Goal: Information Seeking & Learning: Find specific fact

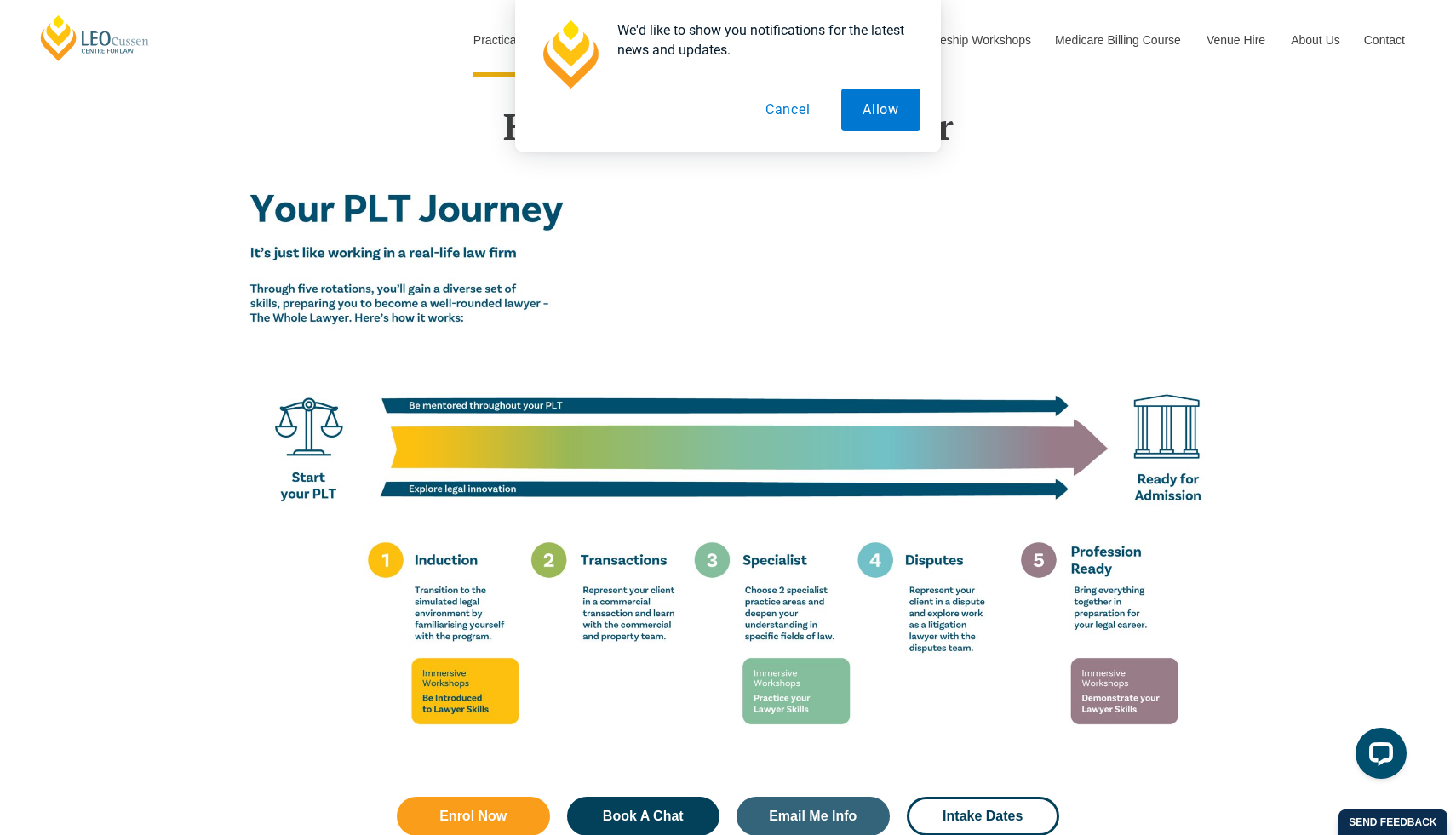
click at [781, 108] on button "Cancel" at bounding box center [788, 109] width 87 height 42
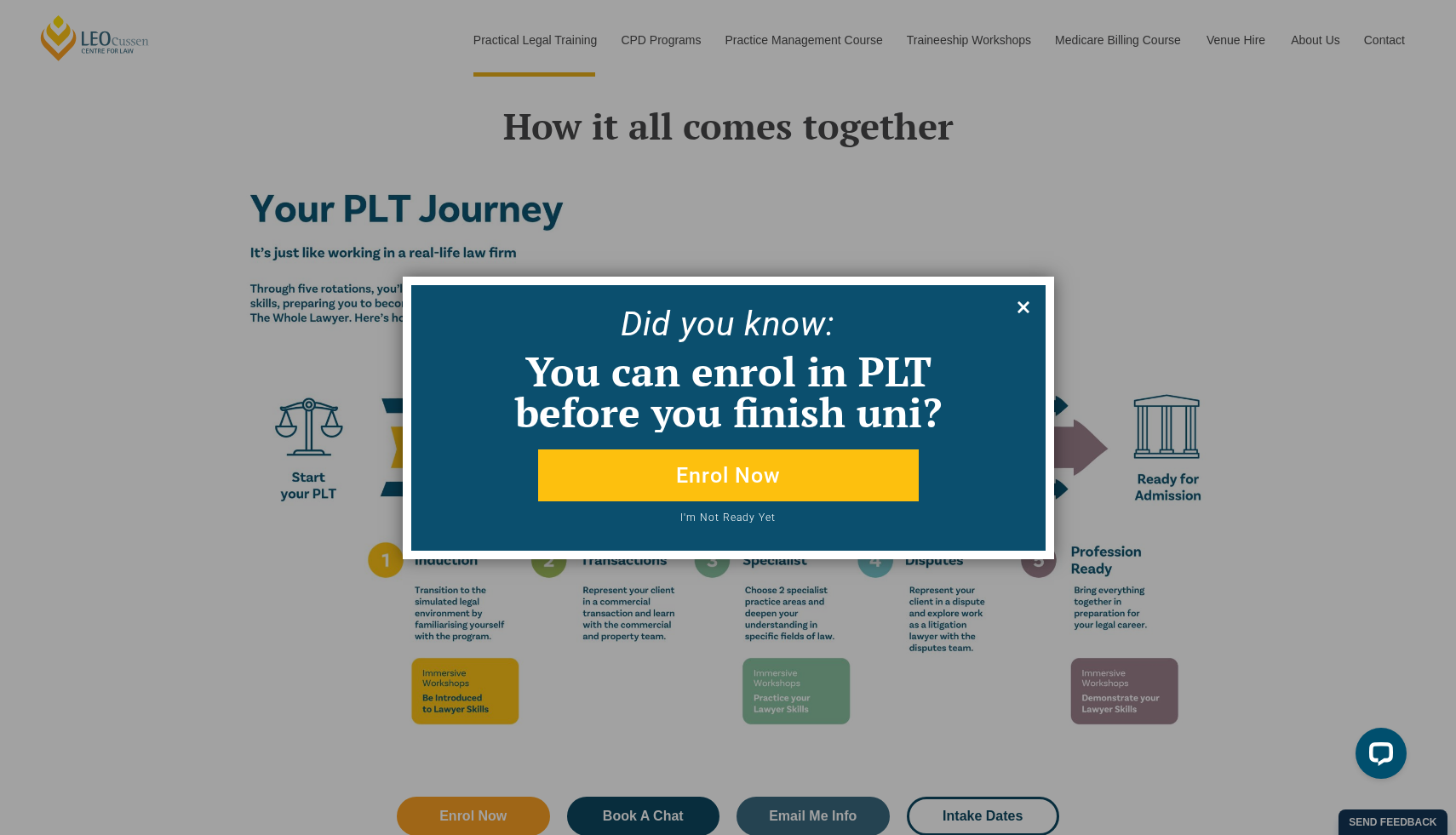
click at [1017, 304] on icon at bounding box center [1023, 307] width 19 height 19
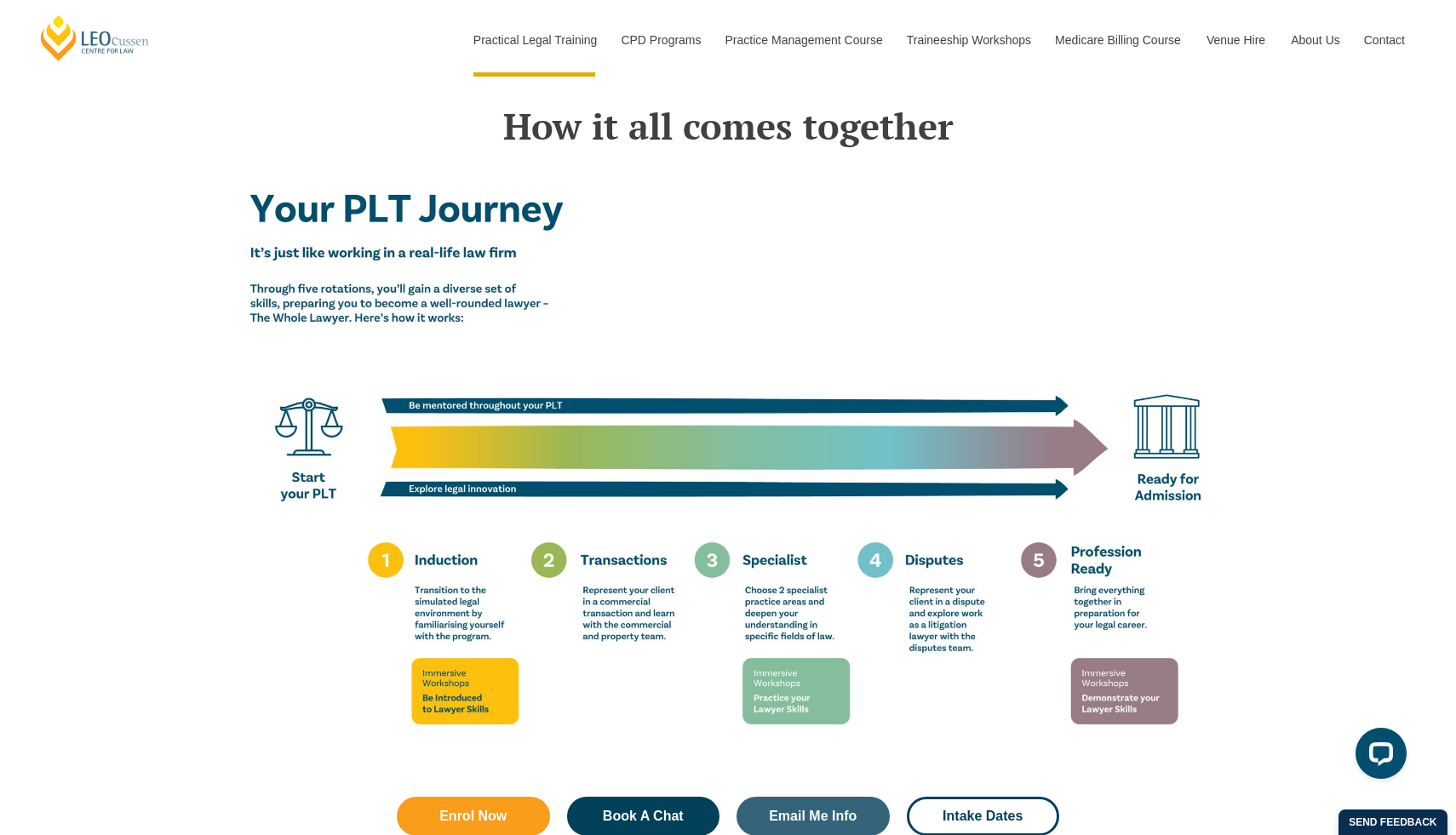
click at [973, 387] on img at bounding box center [728, 468] width 971 height 607
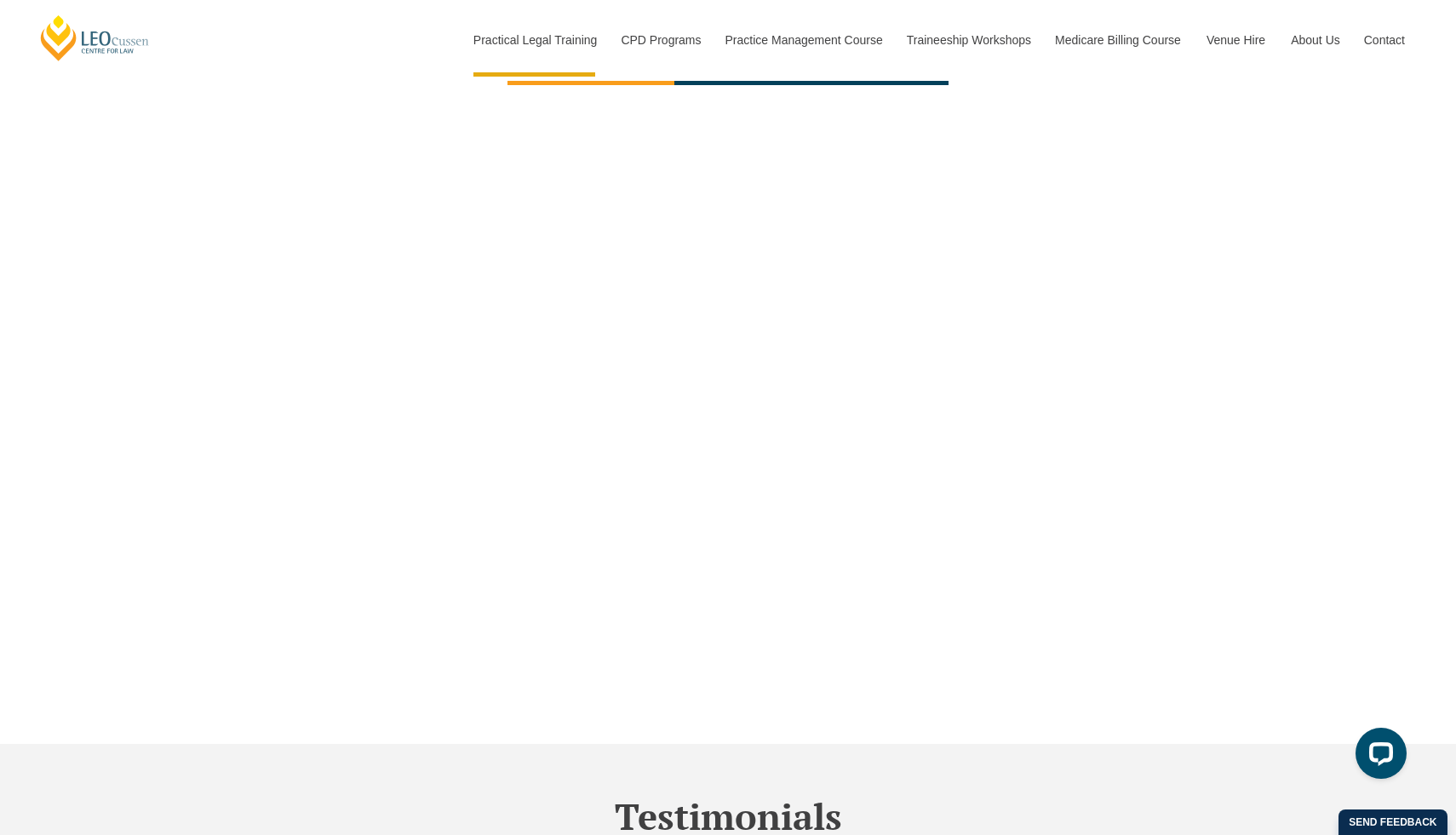
scroll to position [5044, 0]
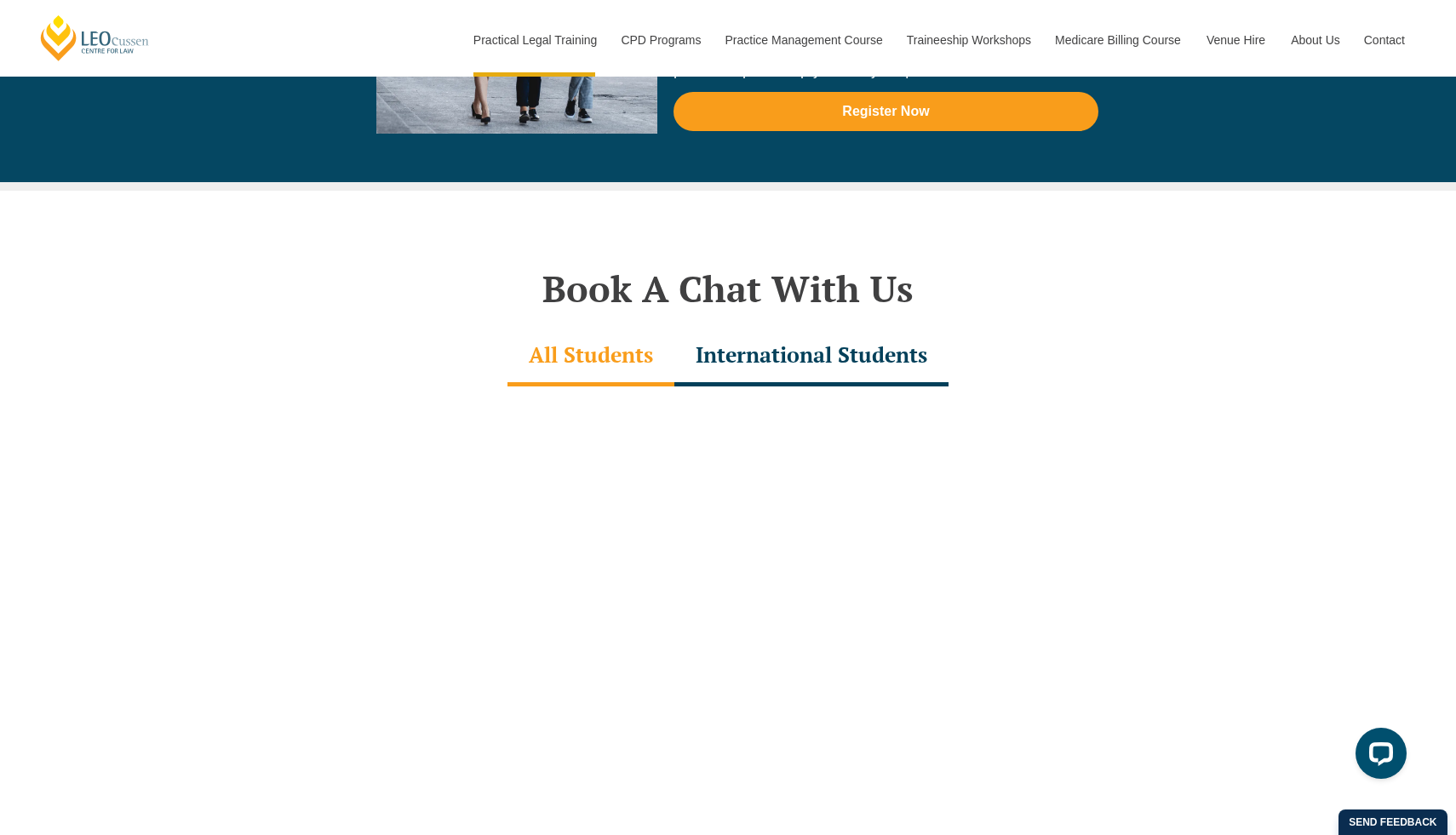
click at [769, 338] on div "International Students" at bounding box center [811, 357] width 275 height 60
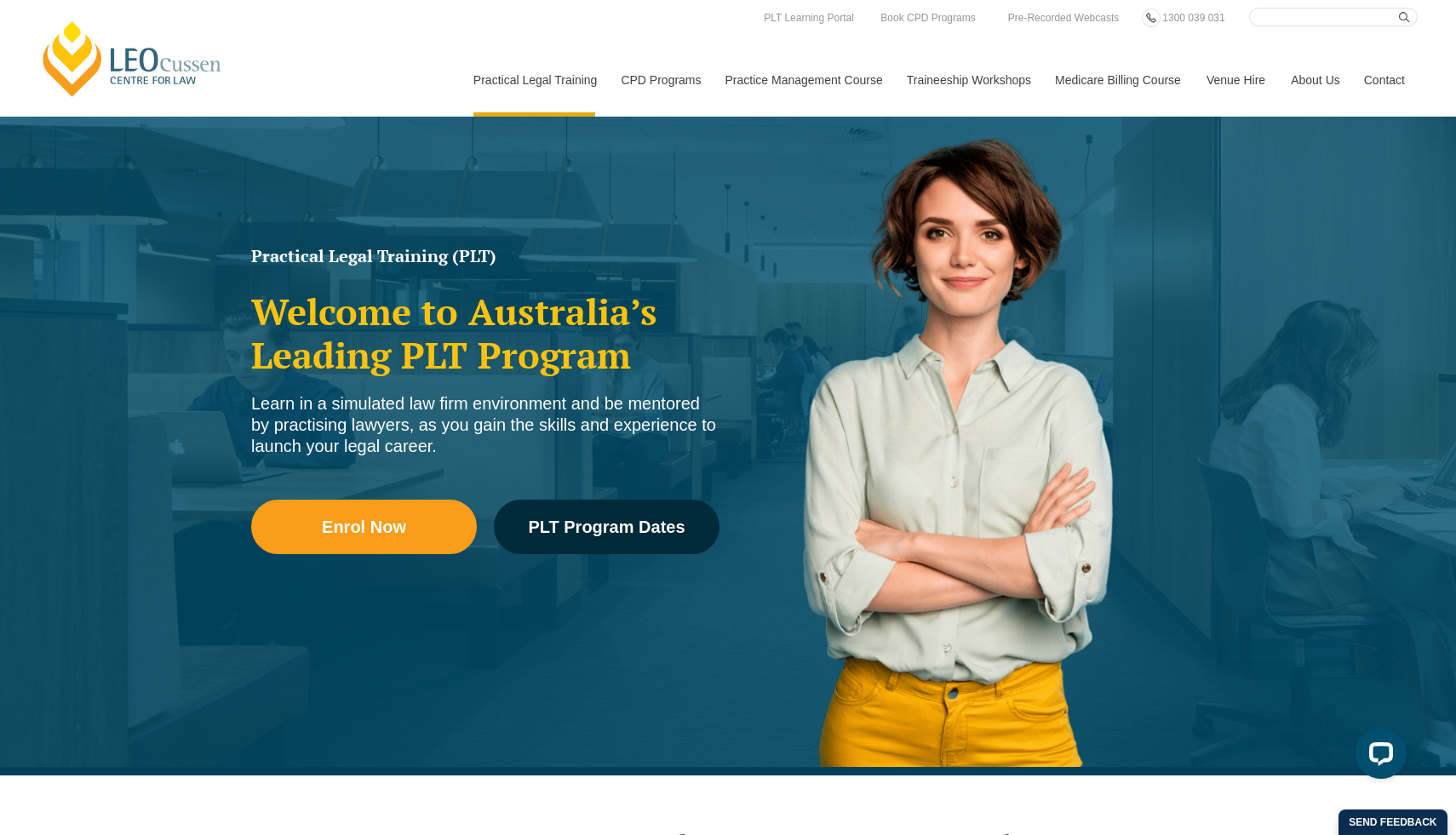
scroll to position [0, 0]
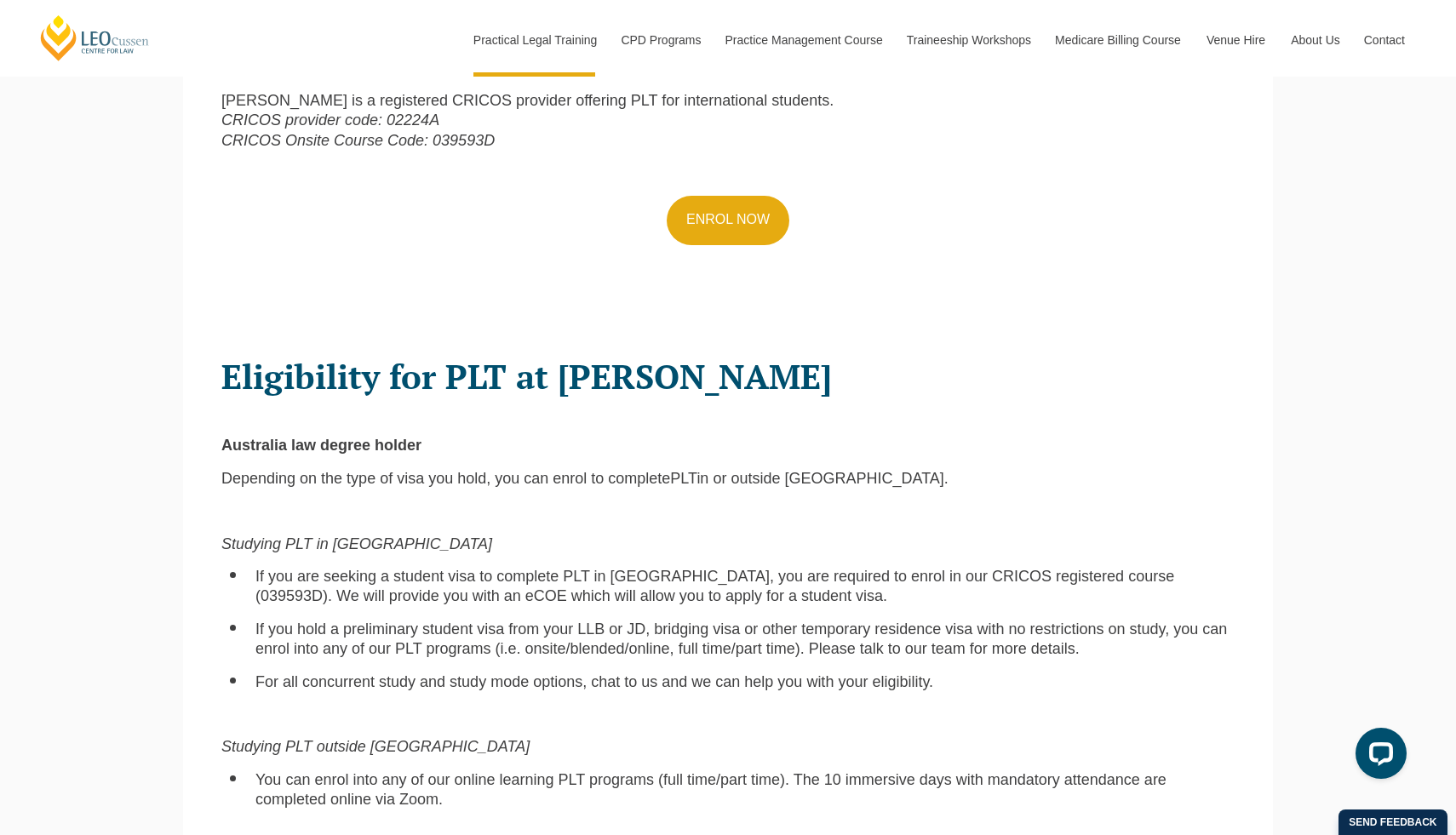
scroll to position [908, 0]
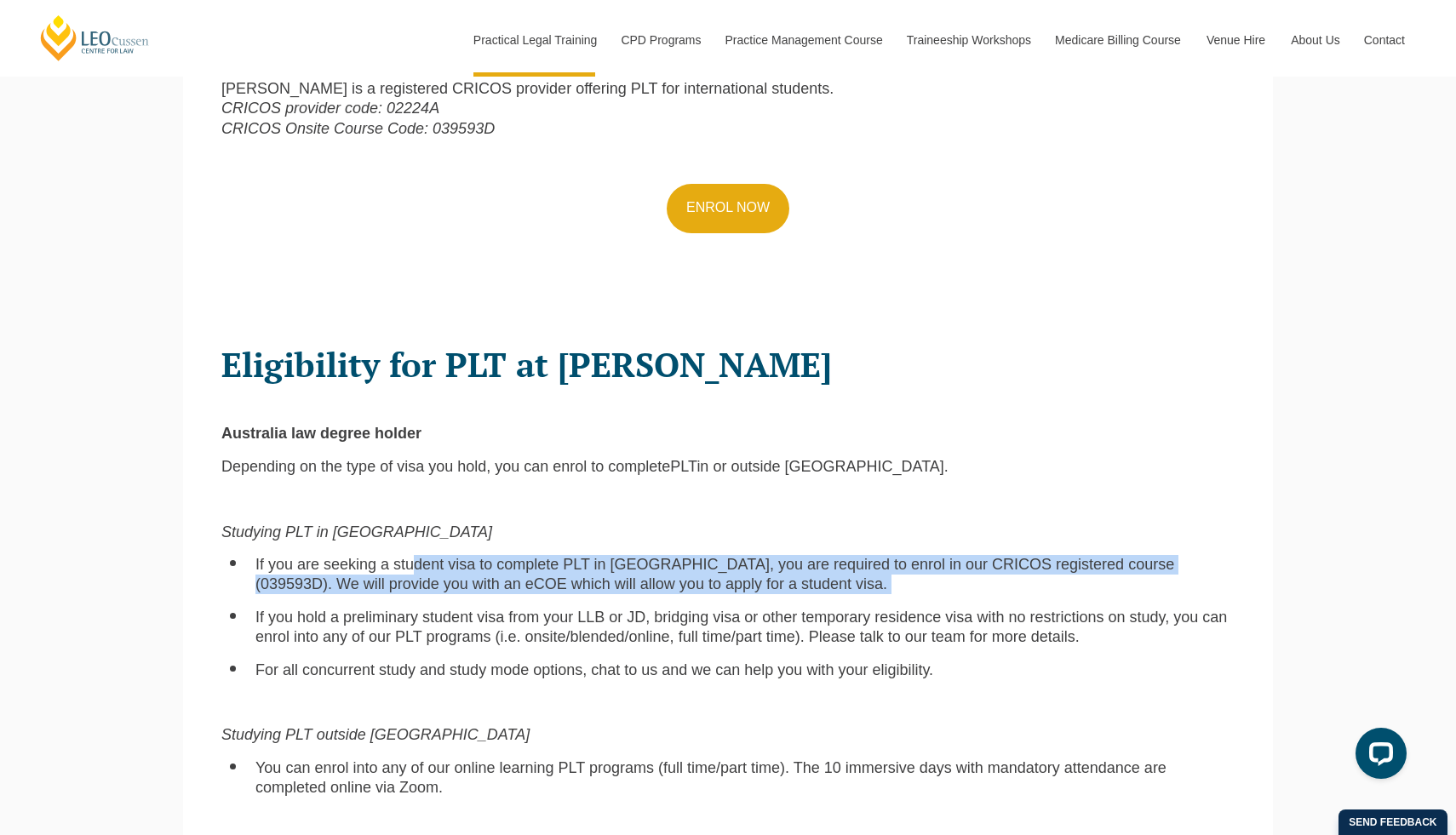
drag, startPoint x: 400, startPoint y: 544, endPoint x: 1058, endPoint y: 559, distance: 658.2
click at [1058, 559] on li "If you are seeking a student visa to complete PLT in [GEOGRAPHIC_DATA], you are…" at bounding box center [744, 575] width 979 height 40
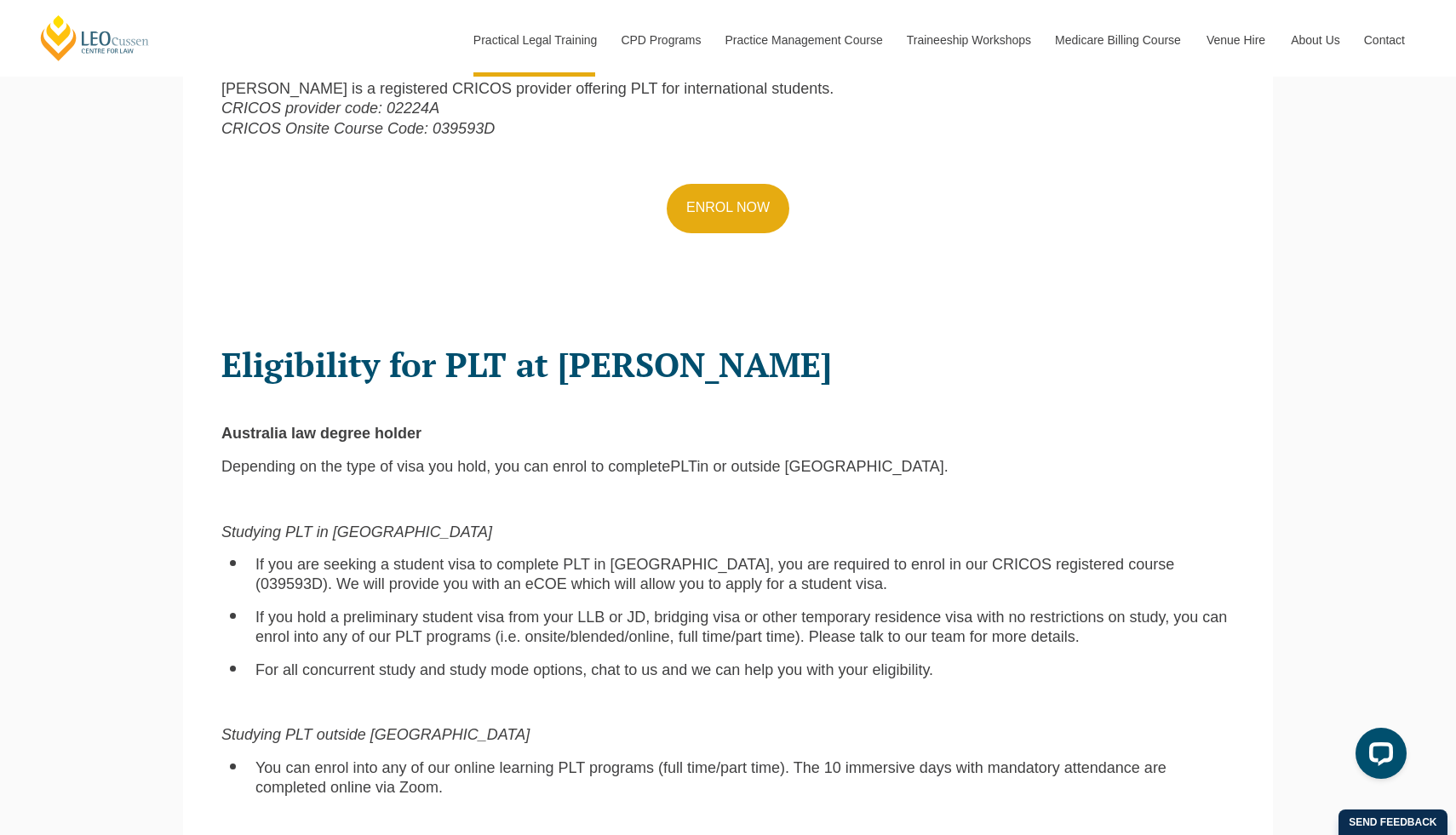
click at [1067, 557] on li "If you are seeking a student visa to complete PLT in [GEOGRAPHIC_DATA], you are…" at bounding box center [744, 575] width 979 height 40
drag, startPoint x: 1022, startPoint y: 546, endPoint x: 1083, endPoint y: 547, distance: 61.0
click at [1083, 556] on span "If you are seeking a student visa to complete PLT in [GEOGRAPHIC_DATA], you are…" at bounding box center [714, 574] width 919 height 36
copy span "039593D"
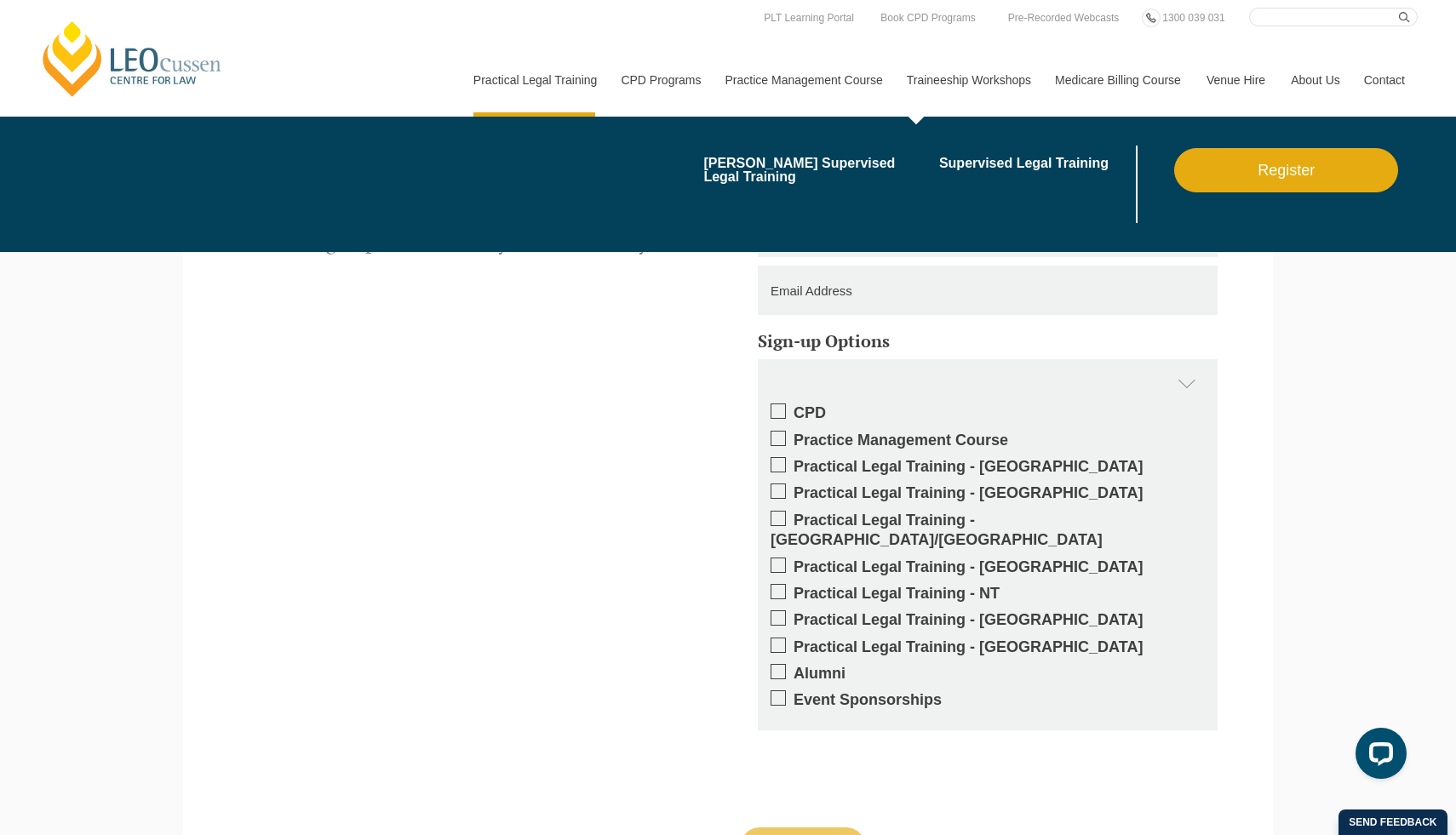
scroll to position [3908, 0]
